Goal: Task Accomplishment & Management: Manage account settings

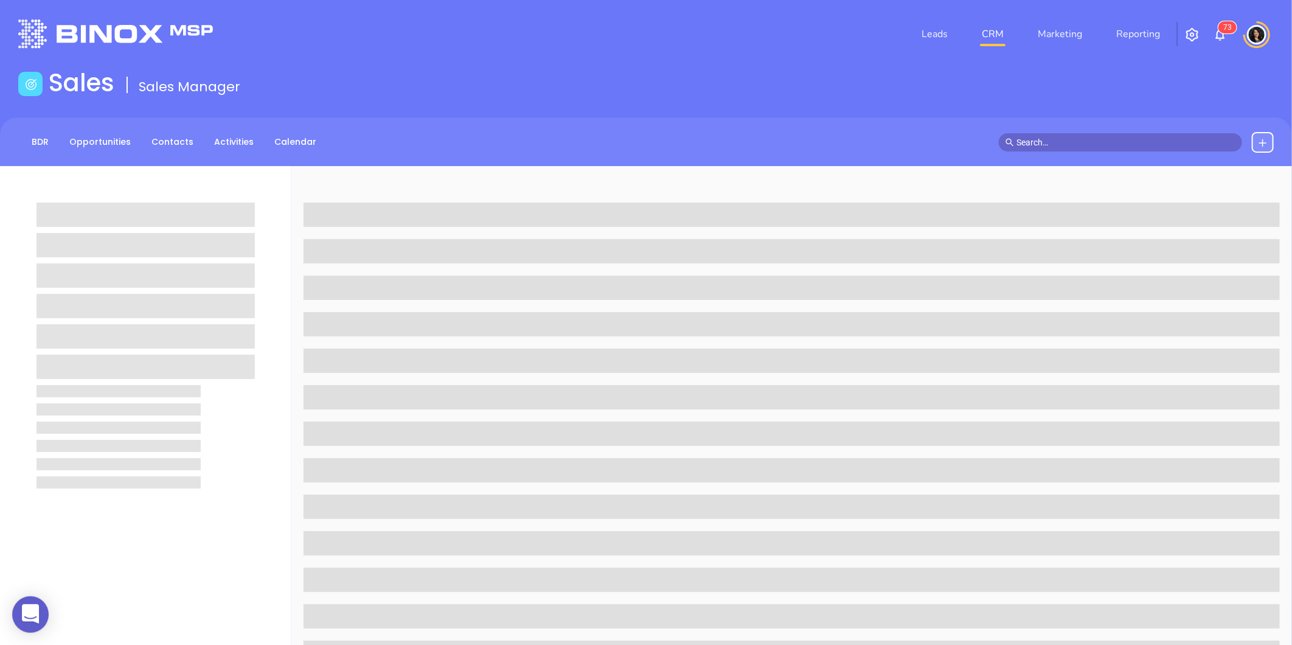
click at [993, 40] on link "CRM" at bounding box center [993, 34] width 32 height 24
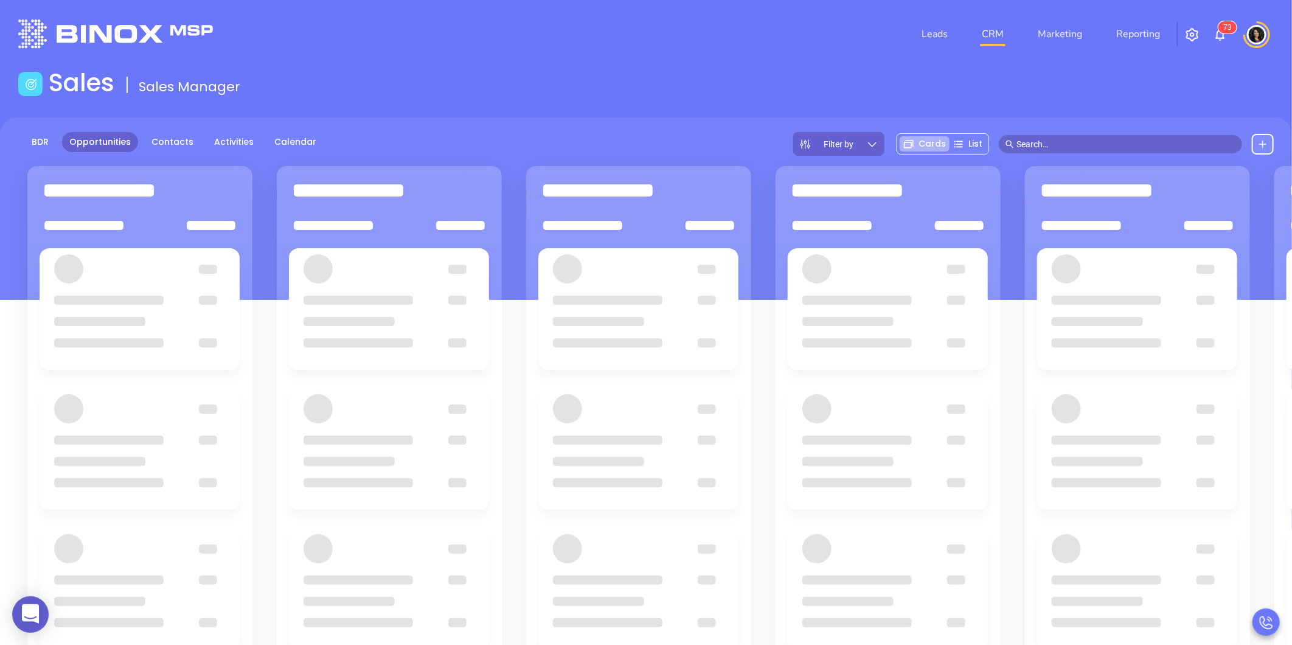
click at [450, 71] on div "Sales Sales Manager" at bounding box center [646, 85] width 1270 height 34
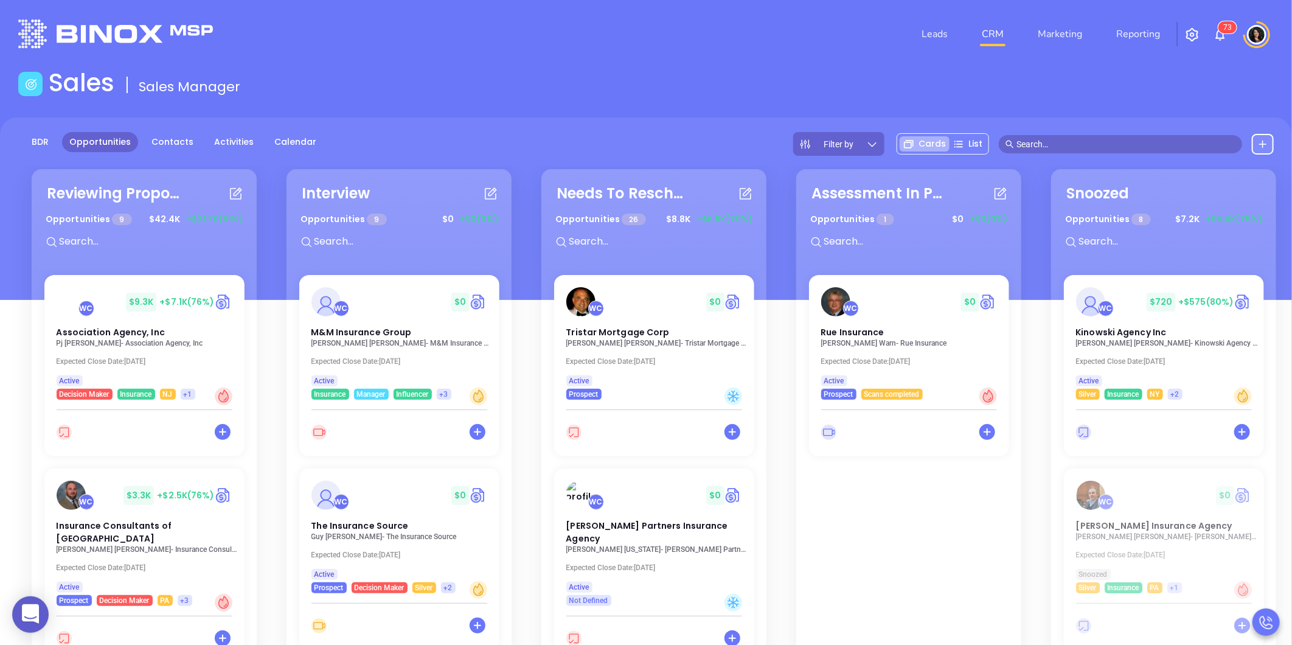
scroll to position [818, 0]
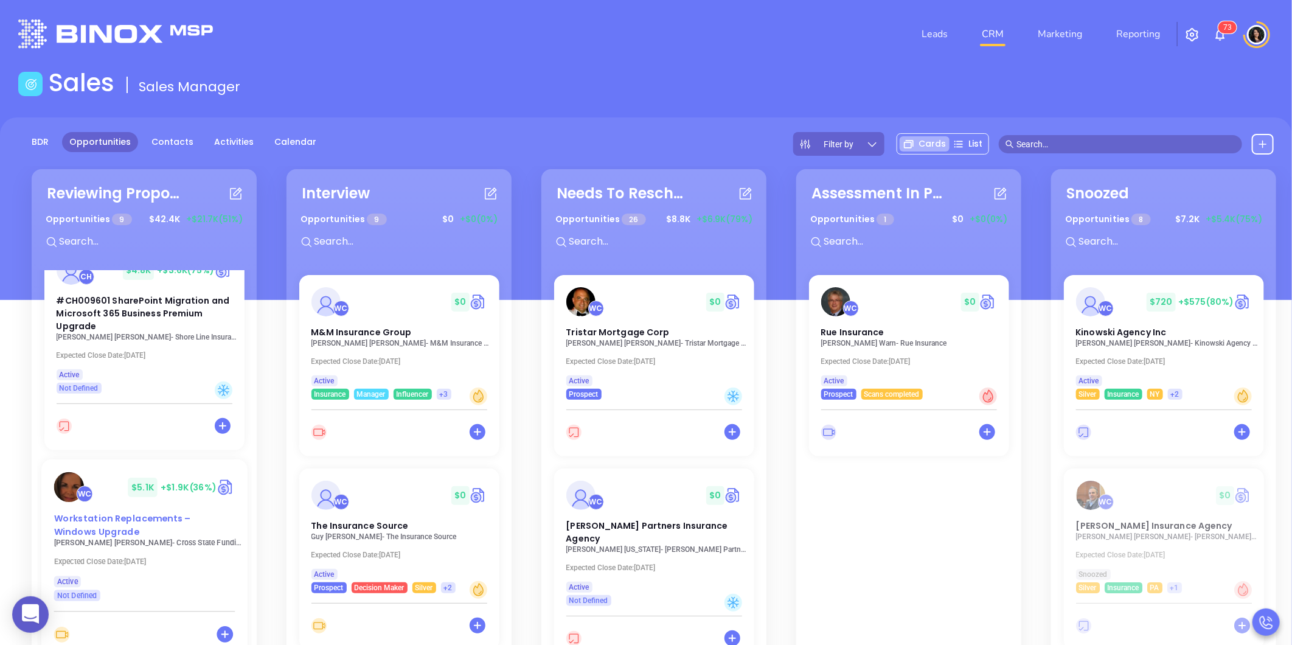
click at [127, 515] on div "Workstation Replacements – Windows Upgrade" at bounding box center [144, 525] width 196 height 26
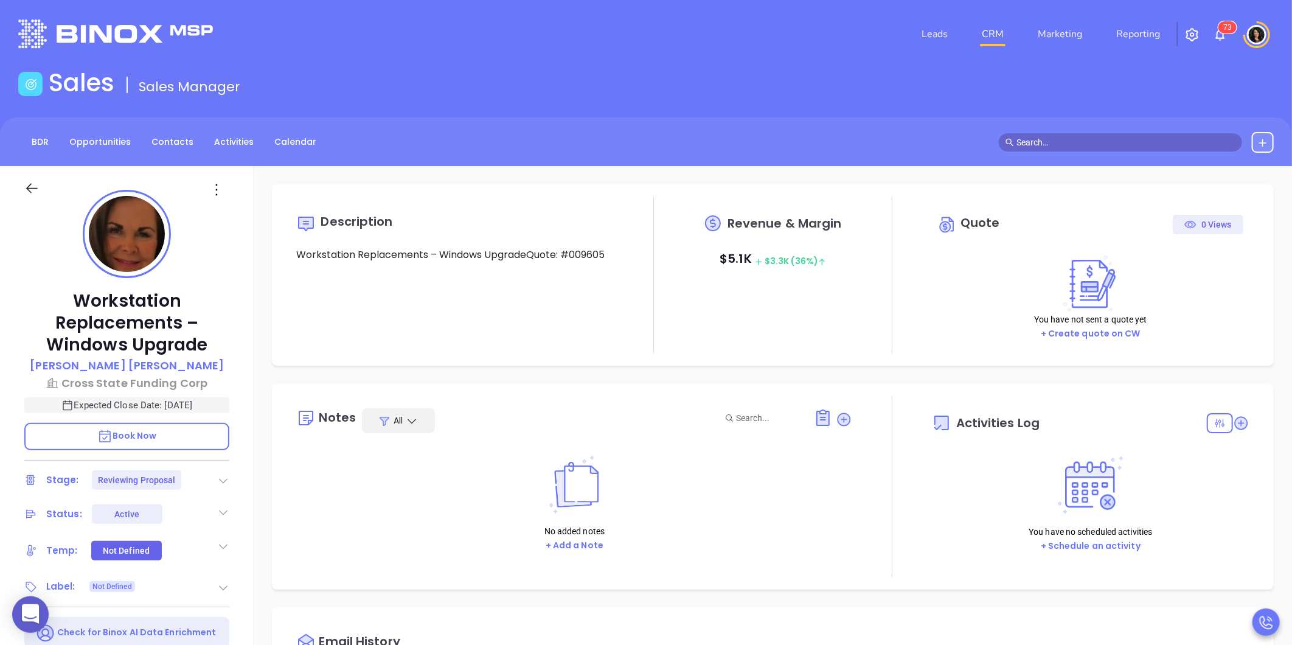
type input "[DATE]"
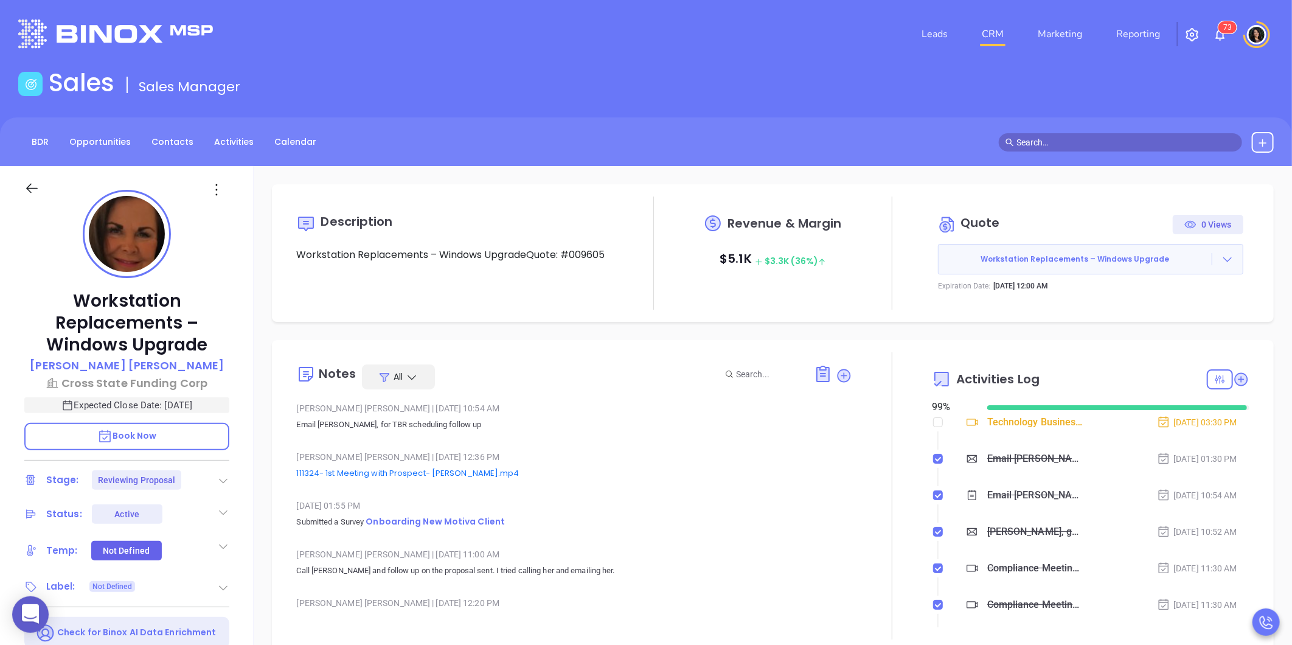
type input "[PERSON_NAME]"
click at [1244, 279] on div "Description Workstation Replacements – Windows UpgradeQuote: #009605 Revenue & …" at bounding box center [773, 253] width 978 height 113
click at [1222, 263] on icon at bounding box center [1228, 259] width 12 height 12
click at [1141, 320] on link "View Order [PERSON_NAME]" at bounding box center [1160, 315] width 125 height 12
